Goal: Browse casually: Explore the website without a specific task or goal

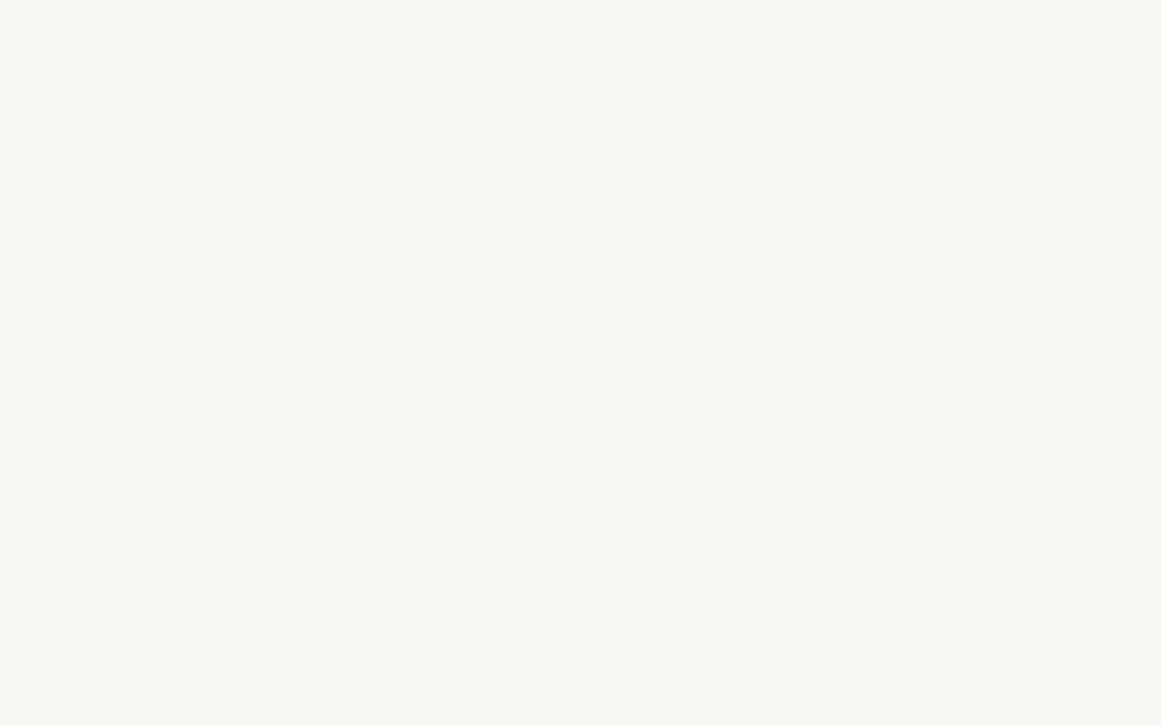
select select "FR"
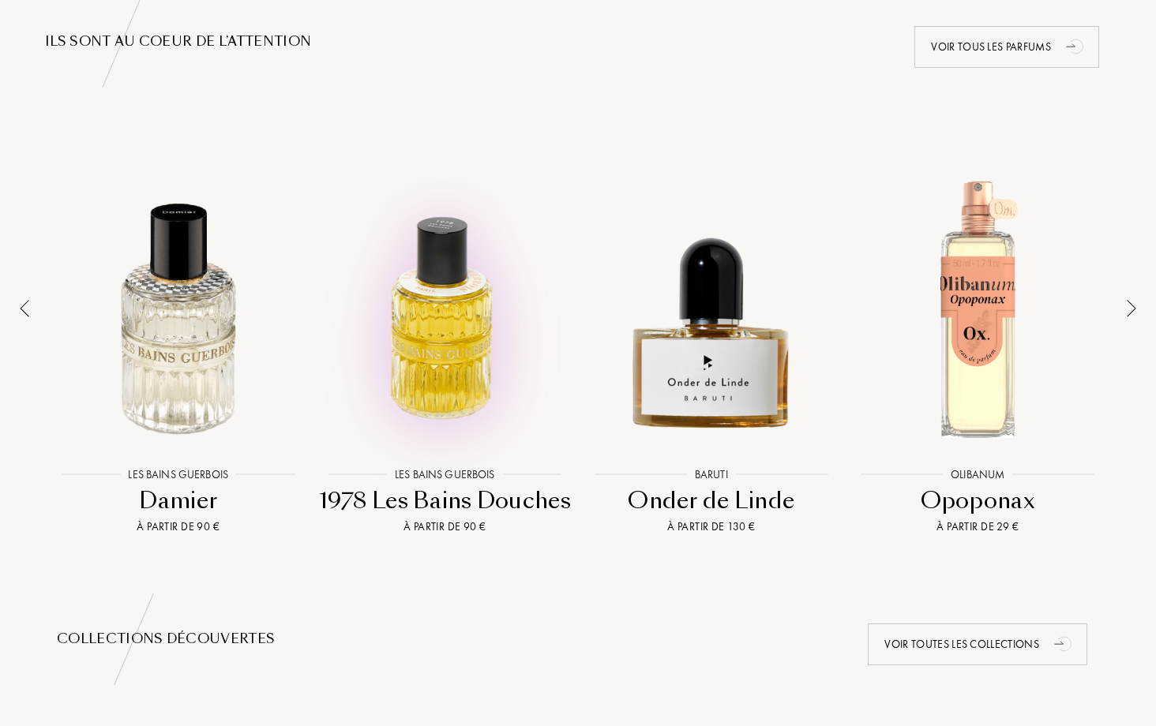
scroll to position [1051, 0]
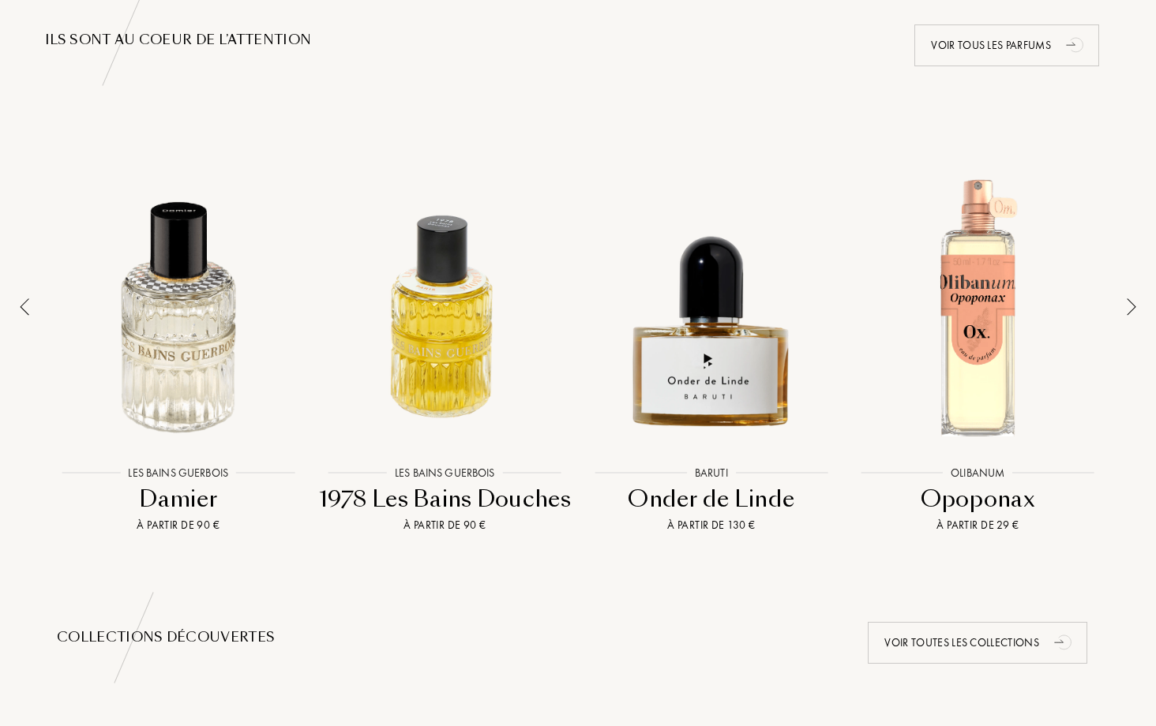
click at [30, 311] on div at bounding box center [24, 339] width 22 height 389
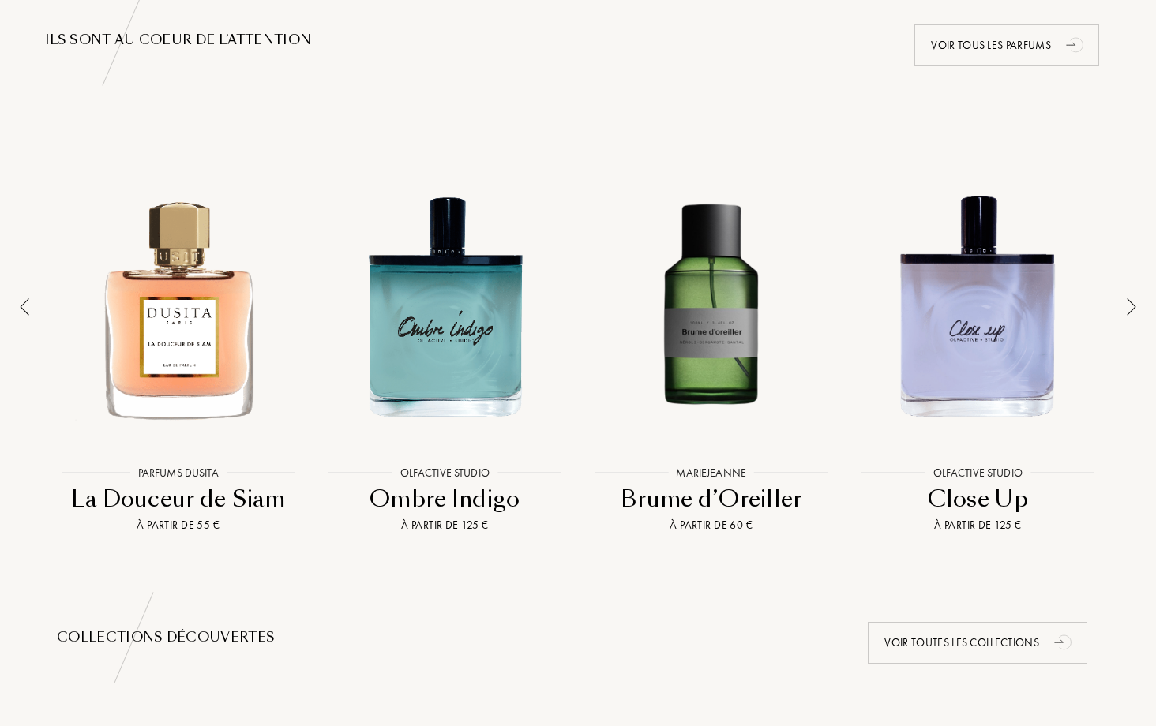
click at [30, 311] on div at bounding box center [24, 339] width 22 height 389
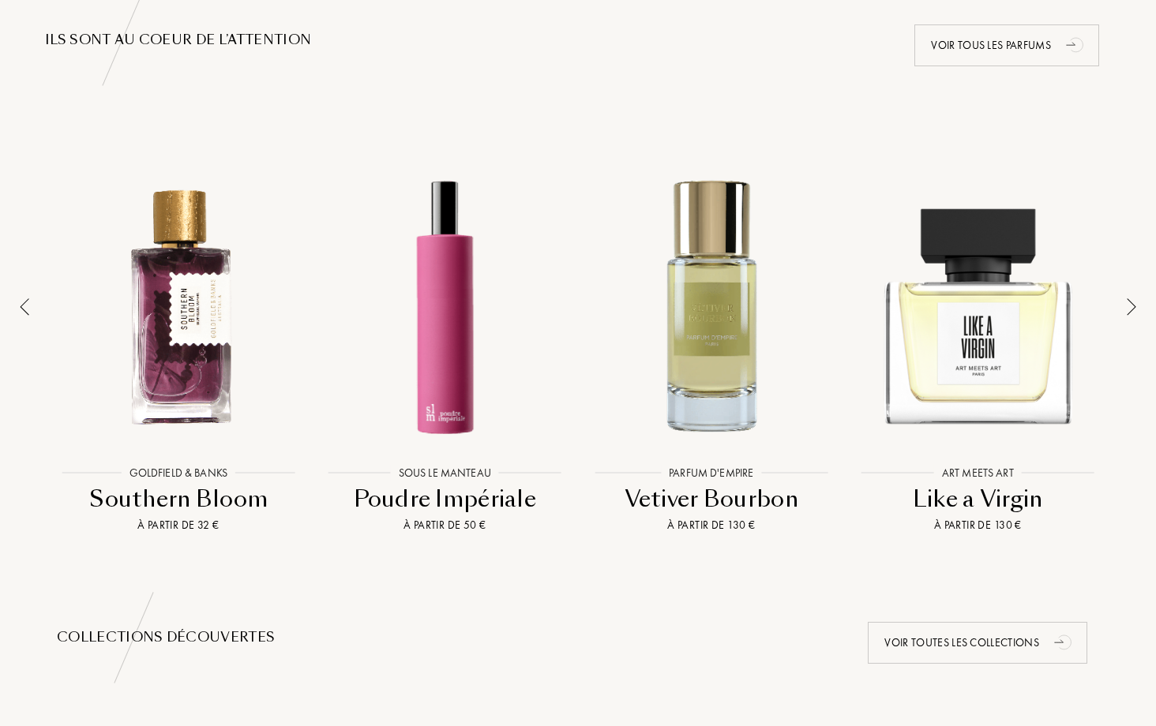
click at [30, 311] on div at bounding box center [24, 339] width 22 height 389
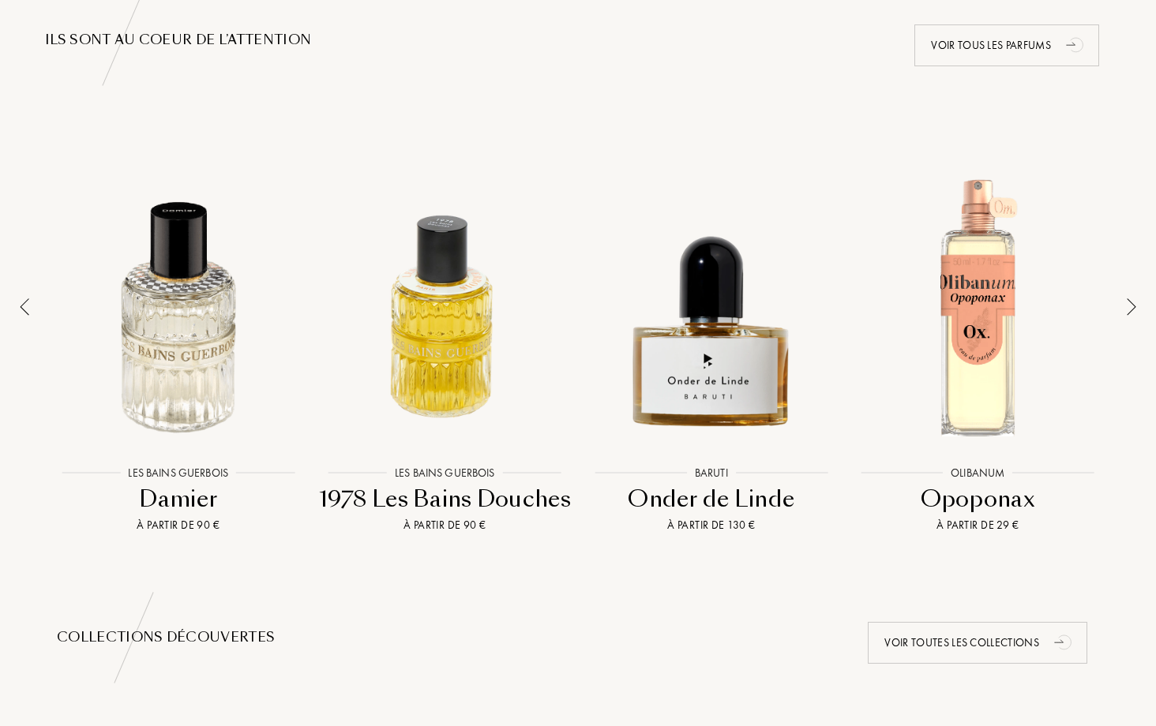
click at [30, 311] on div at bounding box center [24, 339] width 22 height 389
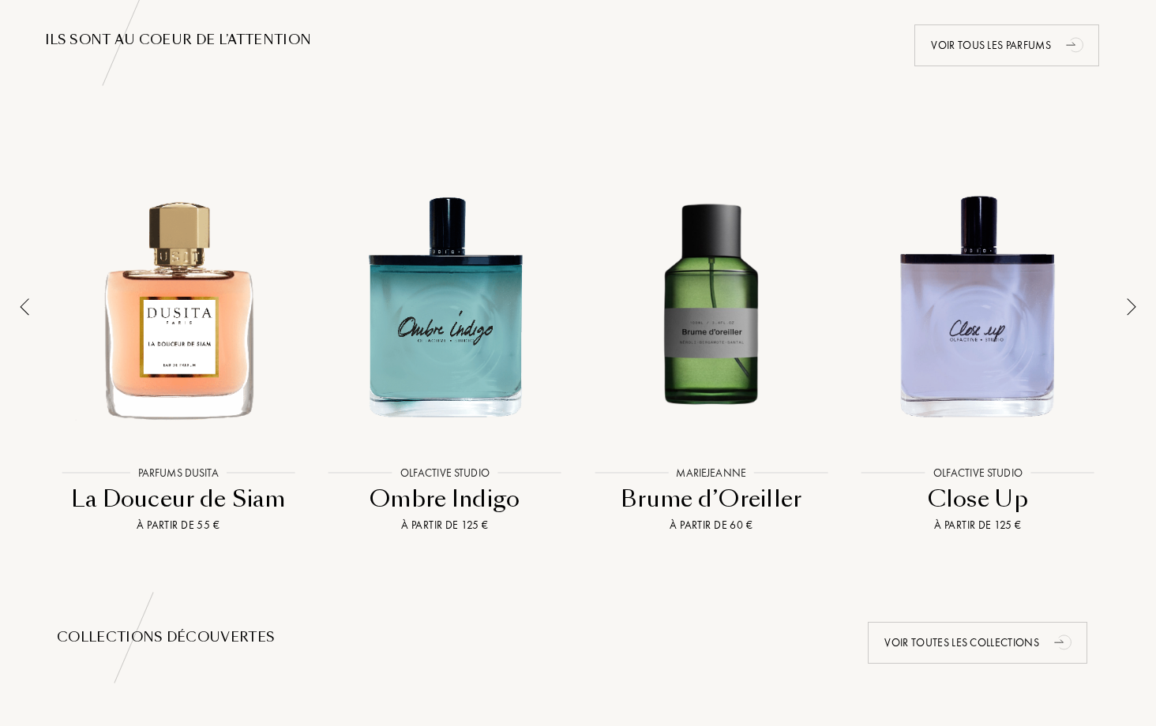
click at [30, 311] on div at bounding box center [24, 339] width 22 height 389
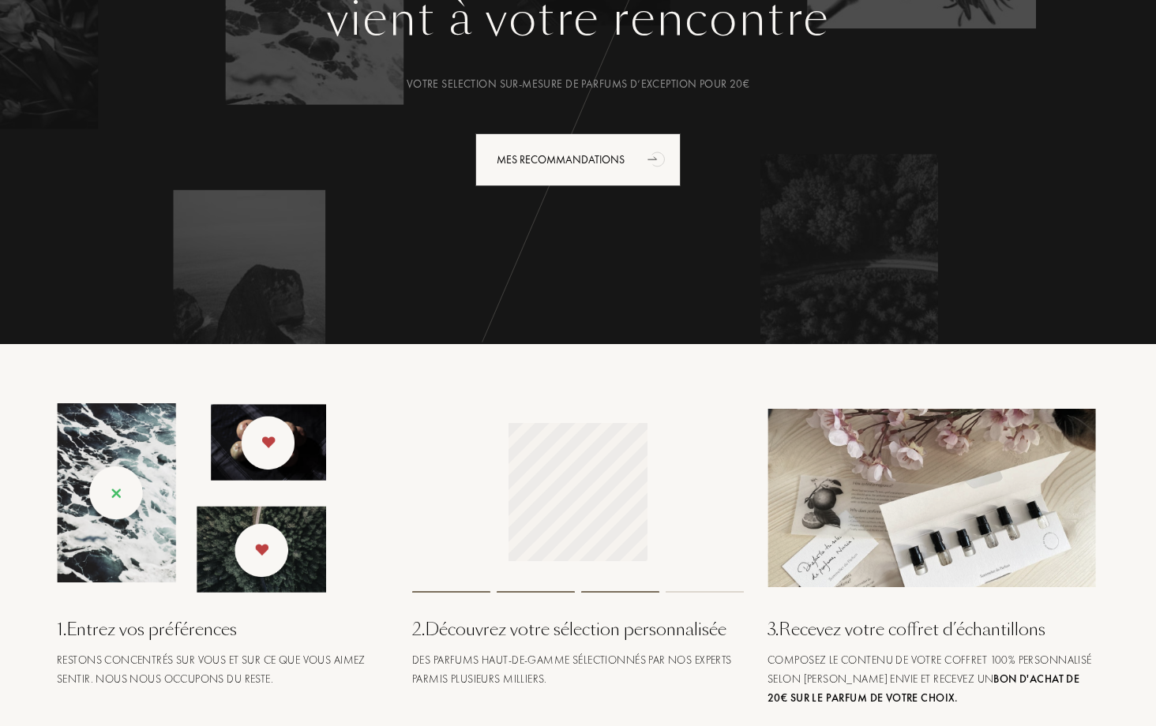
scroll to position [0, 0]
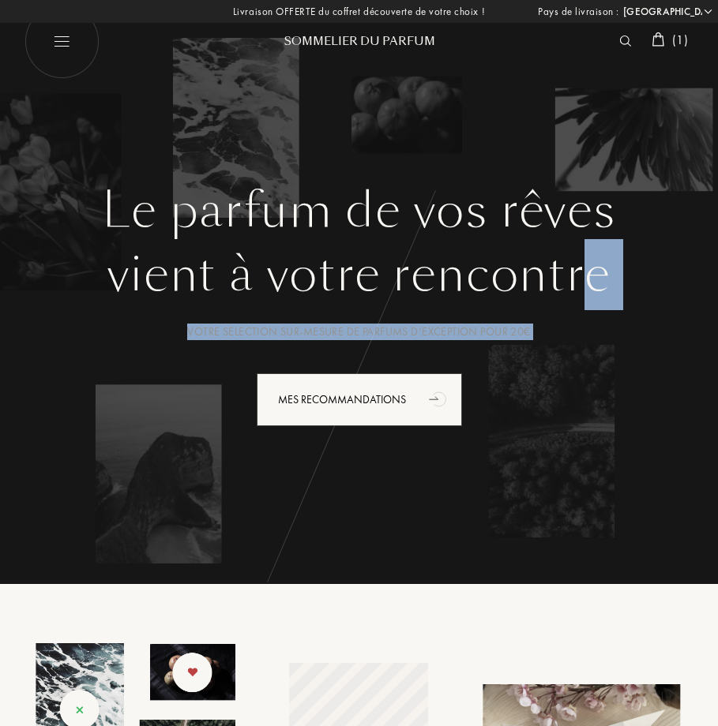
drag, startPoint x: 535, startPoint y: 380, endPoint x: 678, endPoint y: 153, distance: 267.9
click at [645, 173] on div "Le parfum de vos rêves vient à votre rencontre Votre selection sur-mesure de pa…" at bounding box center [359, 276] width 718 height 553
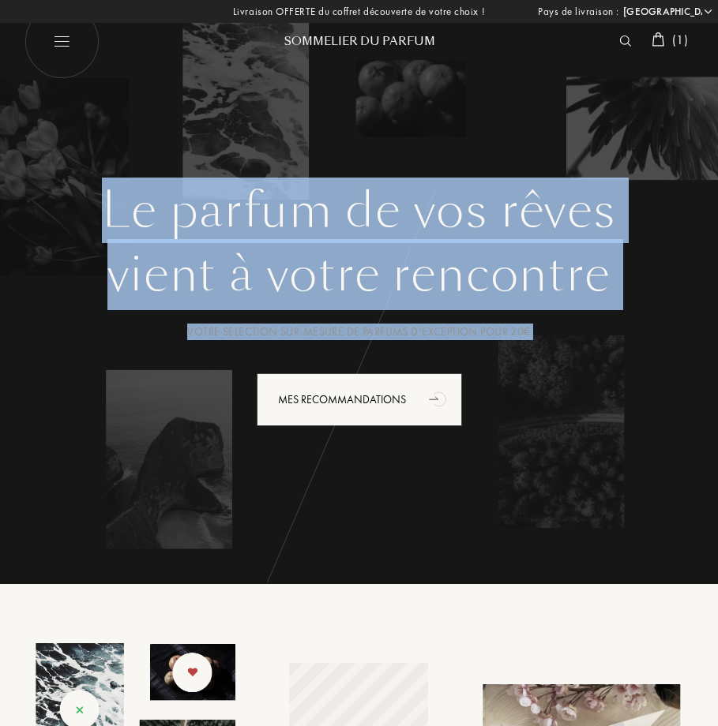
drag, startPoint x: 678, startPoint y: 153, endPoint x: 704, endPoint y: 114, distance: 46.6
click at [685, 137] on div "Le parfum de vos rêves vient à votre rencontre Votre selection sur-mesure de pa…" at bounding box center [359, 276] width 718 height 553
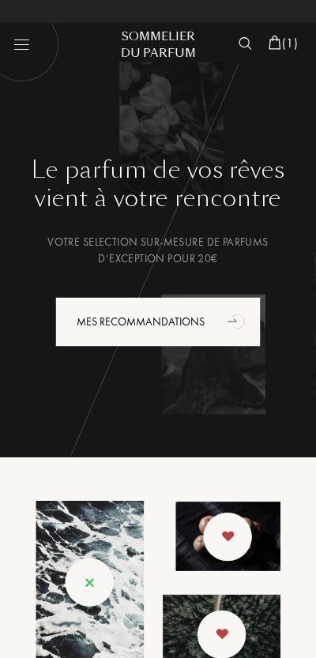
select select "FR"
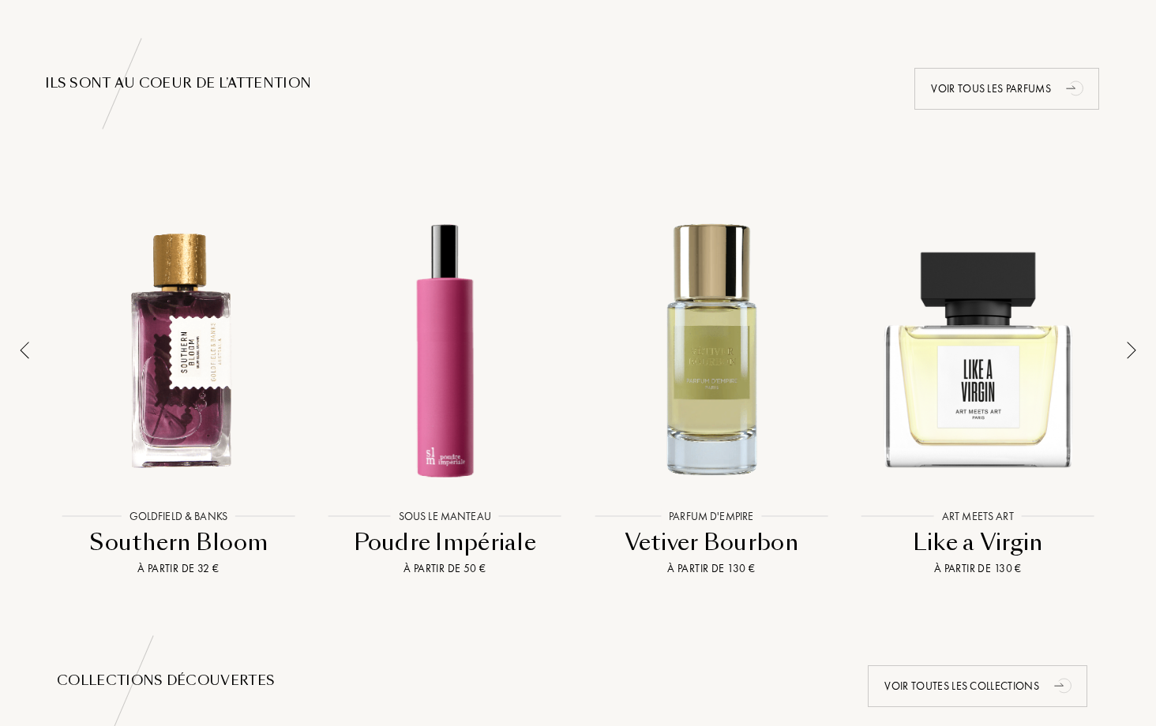
scroll to position [1070, 0]
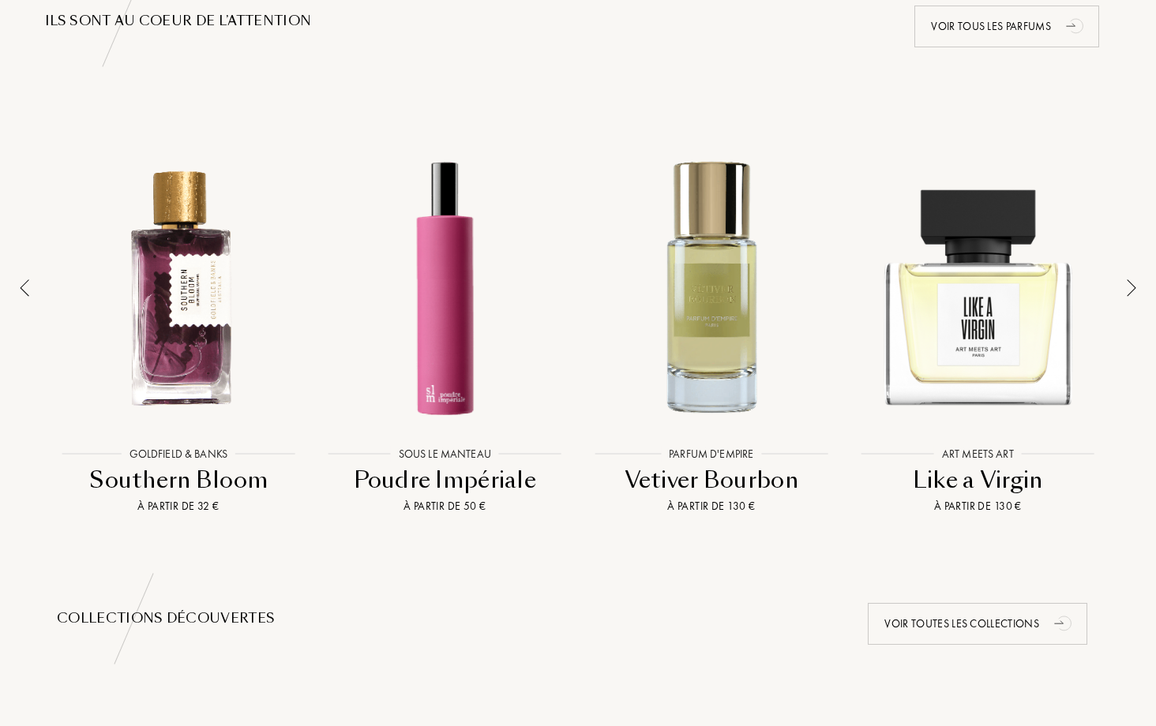
click at [1125, 286] on div at bounding box center [1131, 320] width 22 height 389
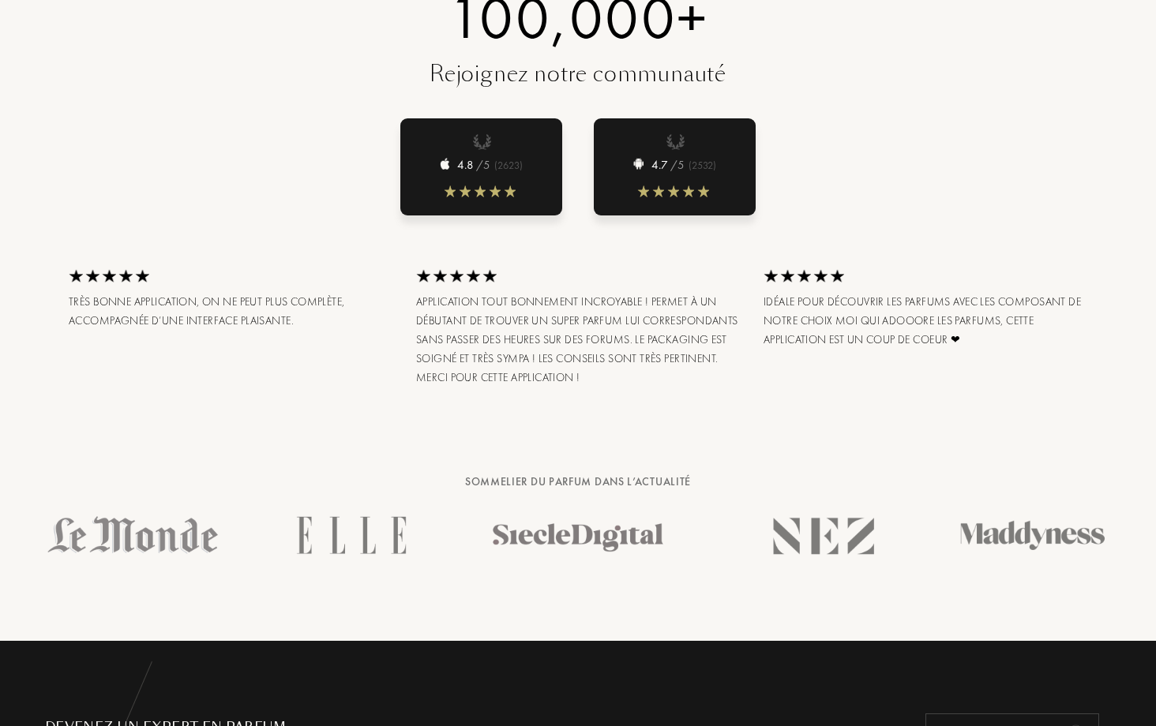
scroll to position [2232, 0]
